Goal: Information Seeking & Learning: Learn about a topic

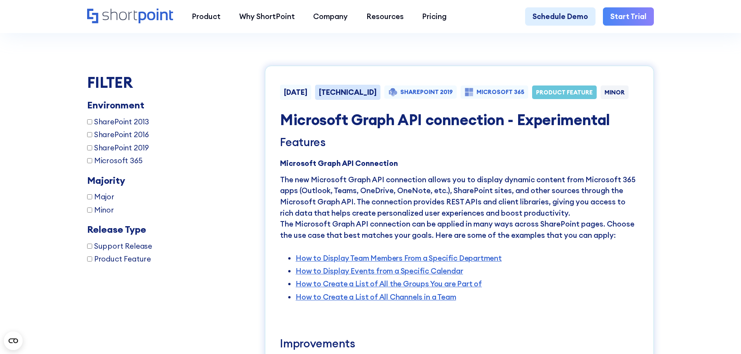
scroll to position [1438, 0]
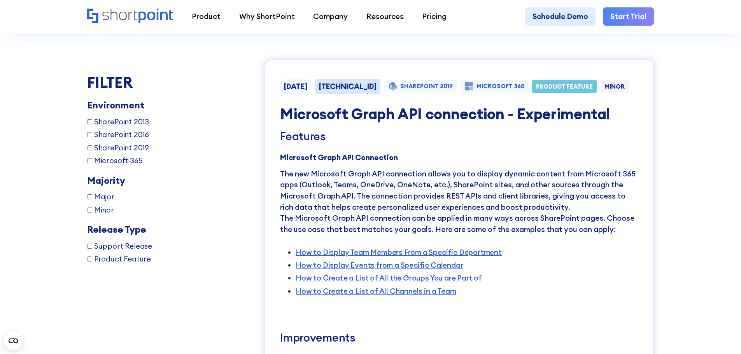
click at [472, 122] on h4 "Microsoft Graph API connection - Experimental" at bounding box center [459, 113] width 358 height 17
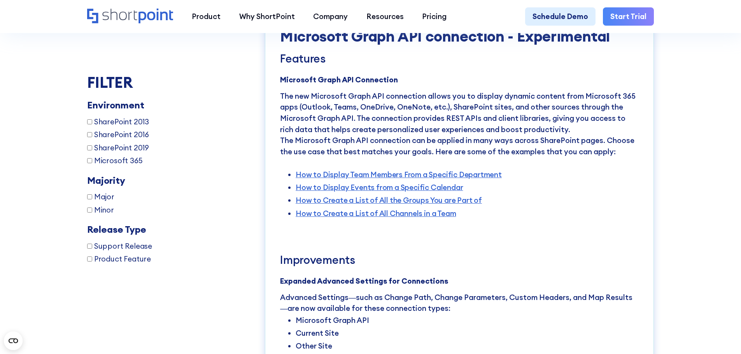
click at [357, 129] on p "The new Microsoft Graph API connection allows you to display dynamic content fr…" at bounding box center [459, 113] width 358 height 44
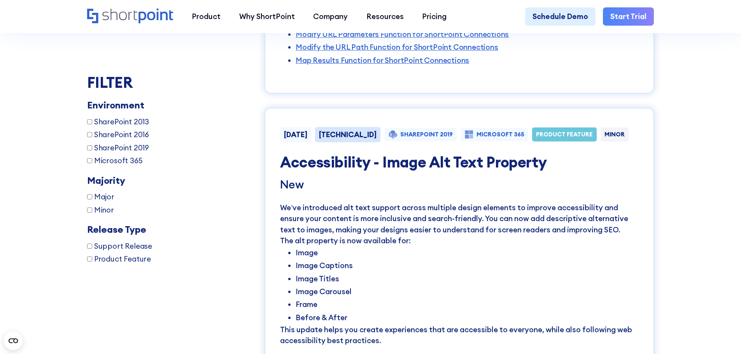
scroll to position [2449, 0]
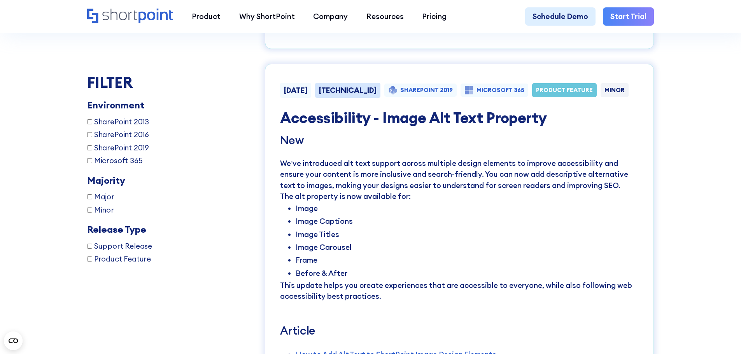
click at [403, 190] on div "New We’ve introduced alt text support across multiple design elements to improv…" at bounding box center [459, 247] width 358 height 227
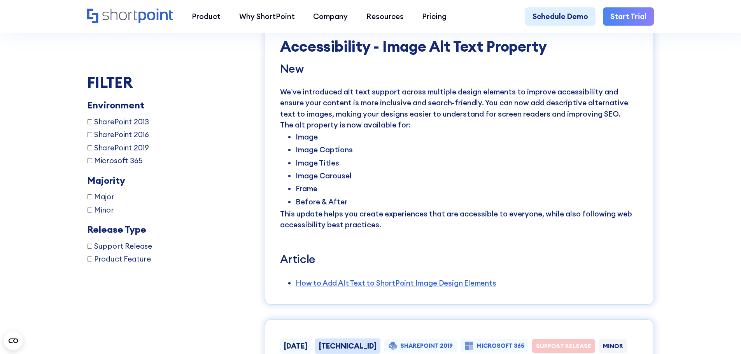
scroll to position [2527, 0]
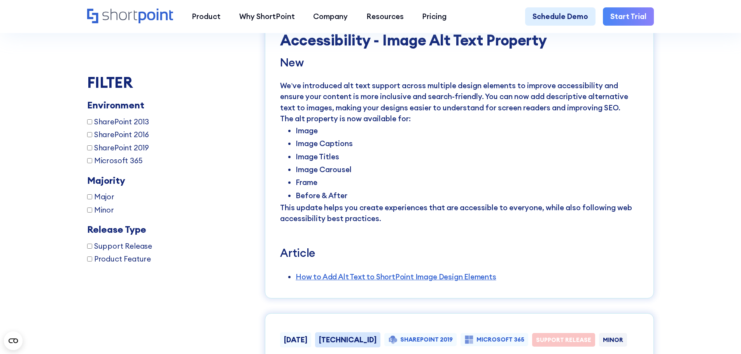
click at [337, 137] on li "Image" at bounding box center [466, 130] width 343 height 13
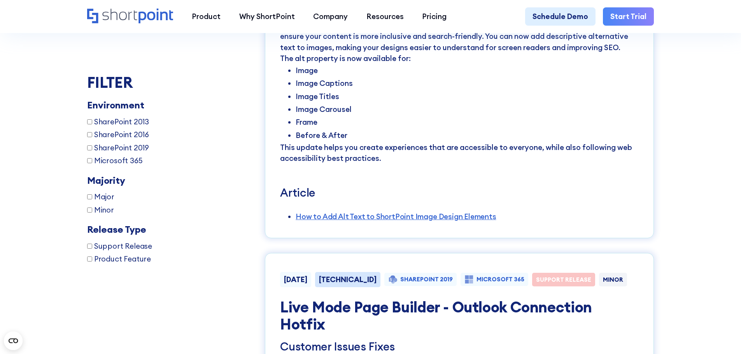
scroll to position [2643, 0]
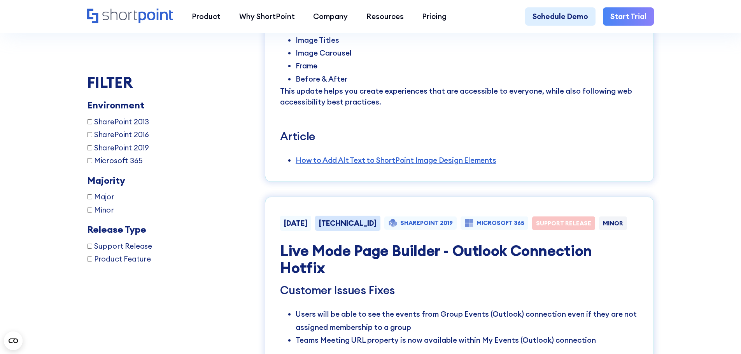
click at [376, 143] on h5 "Article" at bounding box center [459, 136] width 358 height 13
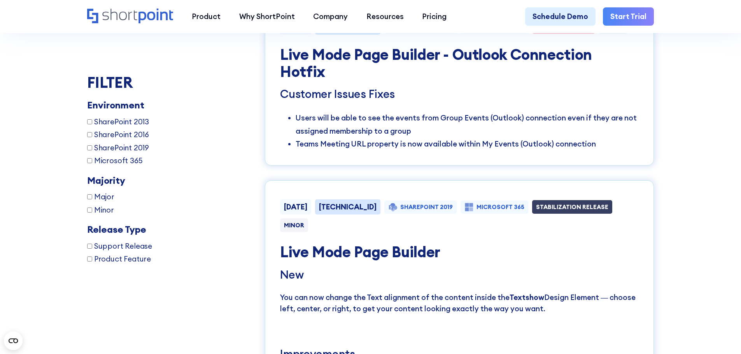
scroll to position [2838, 0]
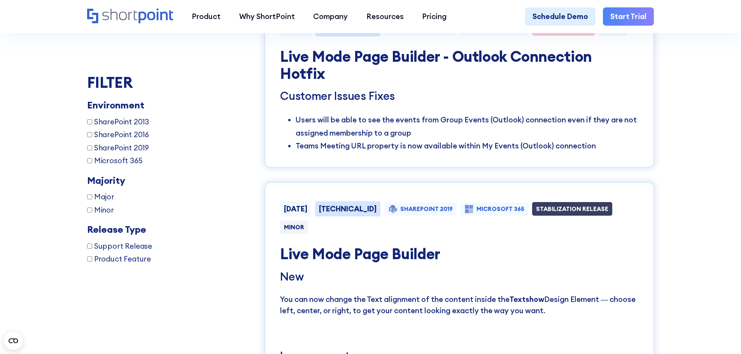
click at [377, 82] on h4 "Live Mode Page Builder - Outlook Connection Hotfix" at bounding box center [459, 65] width 358 height 34
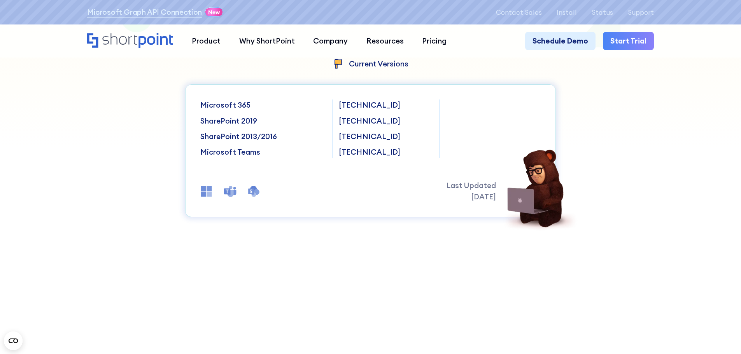
scroll to position [0, 0]
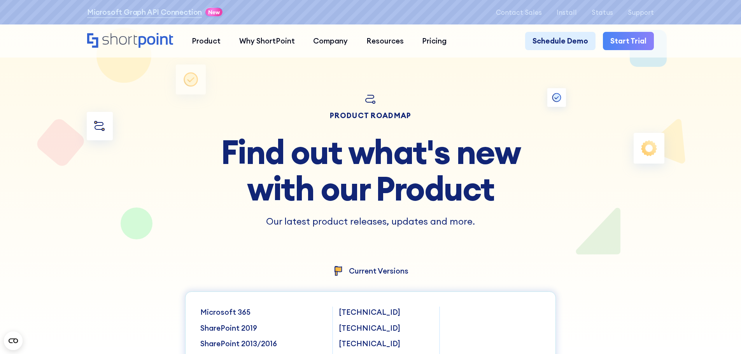
drag, startPoint x: 499, startPoint y: 33, endPoint x: 496, endPoint y: 17, distance: 15.9
click at [499, 33] on nav "Product works with SharePoint Microsoft Teams SAP Explore Templates Elements In…" at bounding box center [417, 41] width 471 height 19
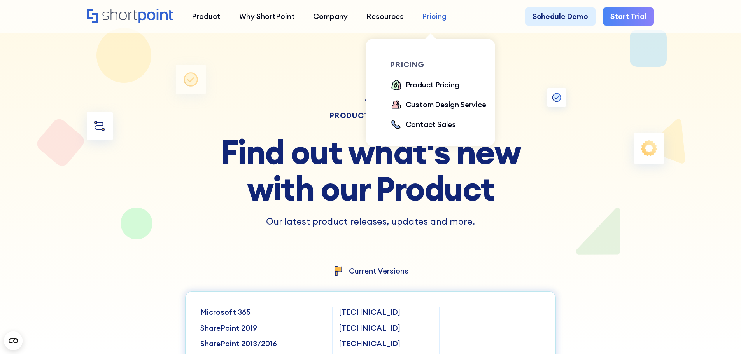
click at [430, 17] on div "Pricing" at bounding box center [434, 16] width 24 height 11
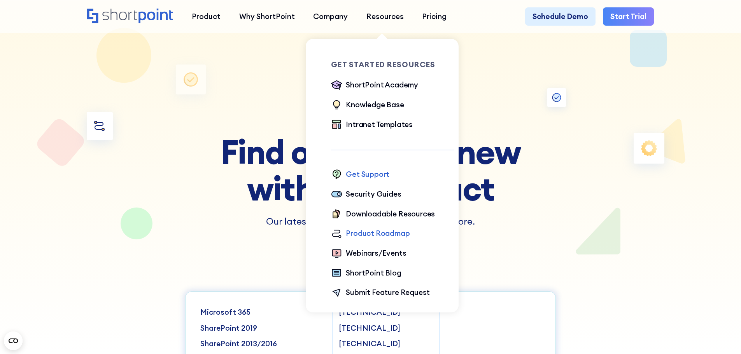
click at [360, 179] on div "Get Support" at bounding box center [368, 174] width 44 height 11
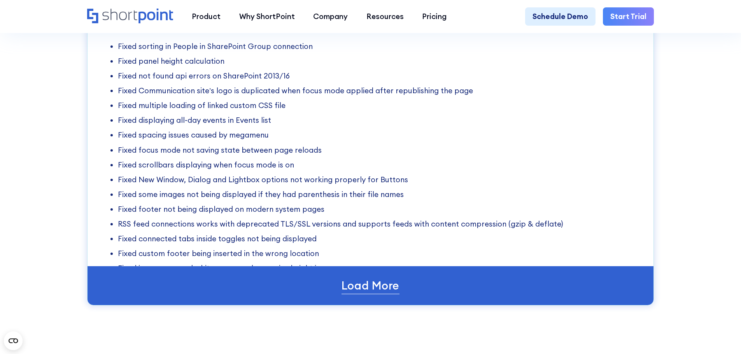
scroll to position [44690, 0]
